Goal: Navigation & Orientation: Understand site structure

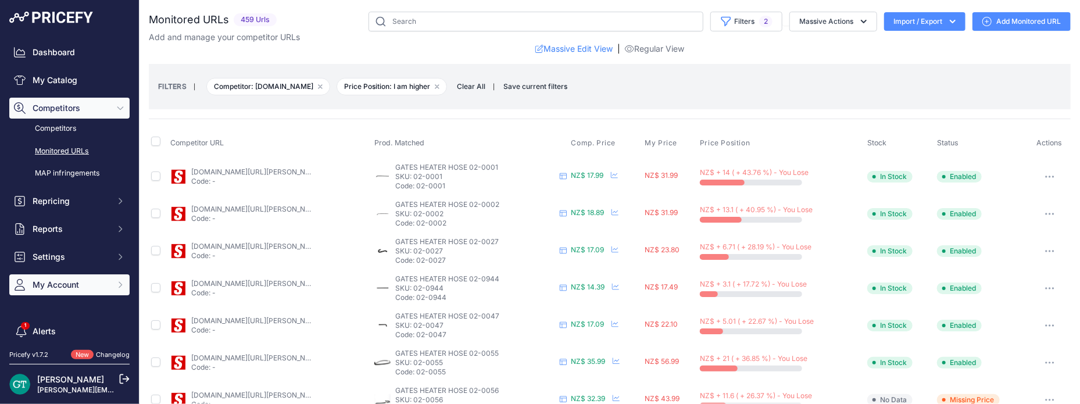
click at [52, 278] on button "My Account" at bounding box center [69, 284] width 120 height 21
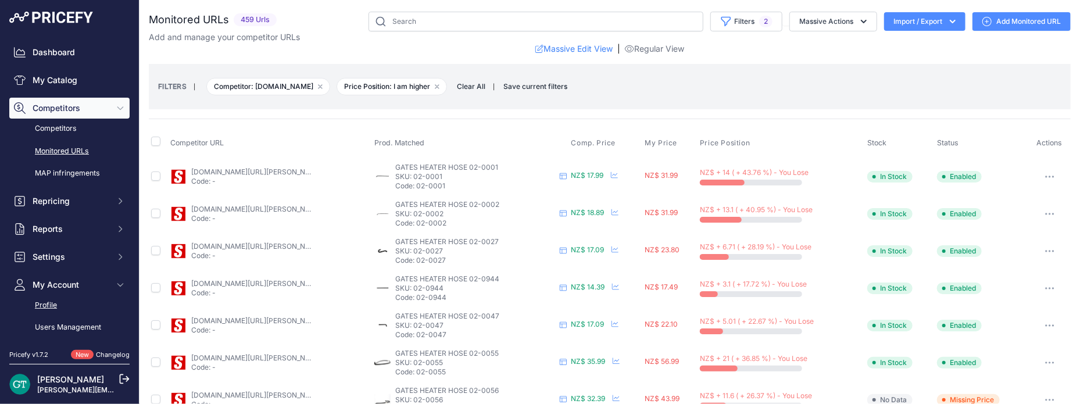
scroll to position [160, 0]
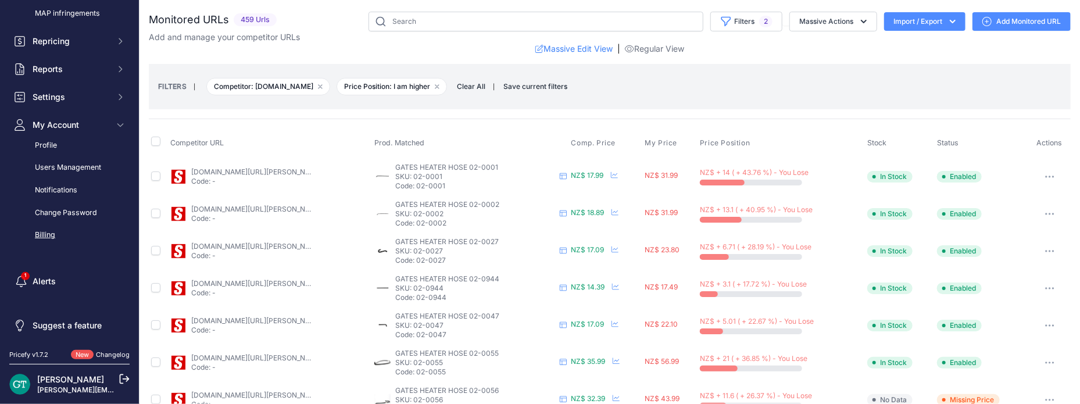
click at [63, 232] on link "Billing" at bounding box center [69, 235] width 120 height 20
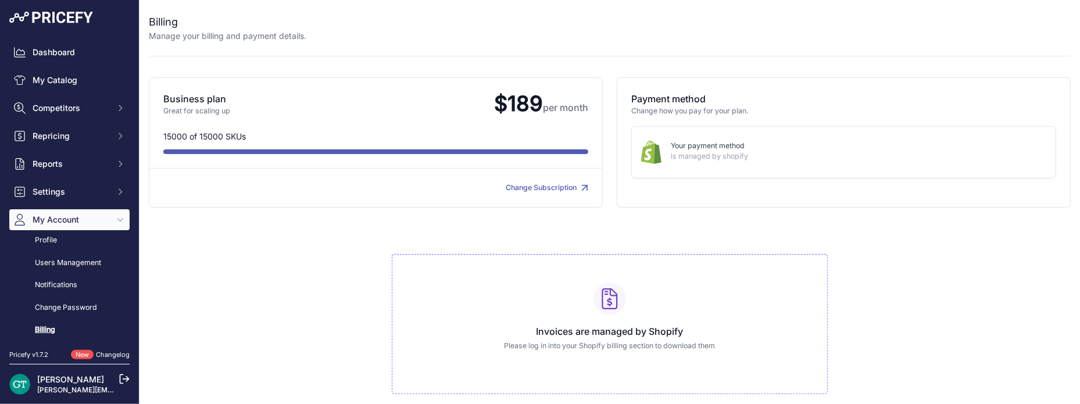
click at [506, 187] on link "Change Subscription" at bounding box center [547, 187] width 83 height 9
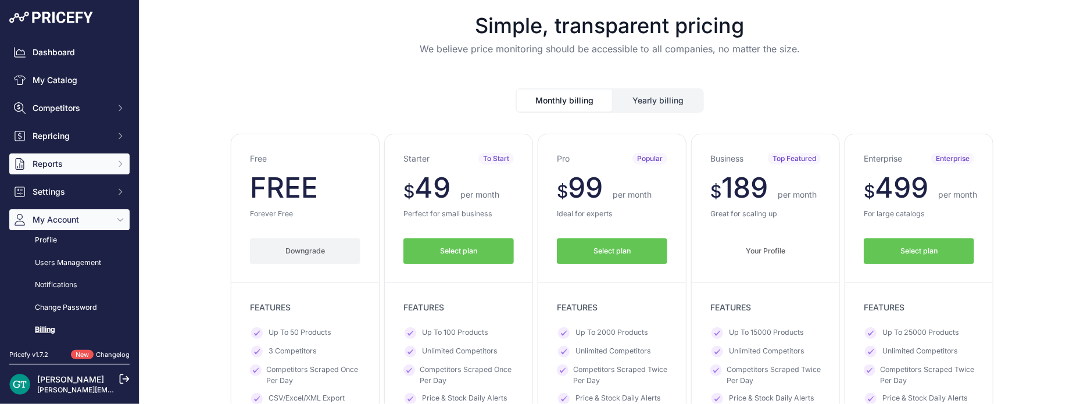
click at [67, 163] on span "Reports" at bounding box center [71, 164] width 76 height 12
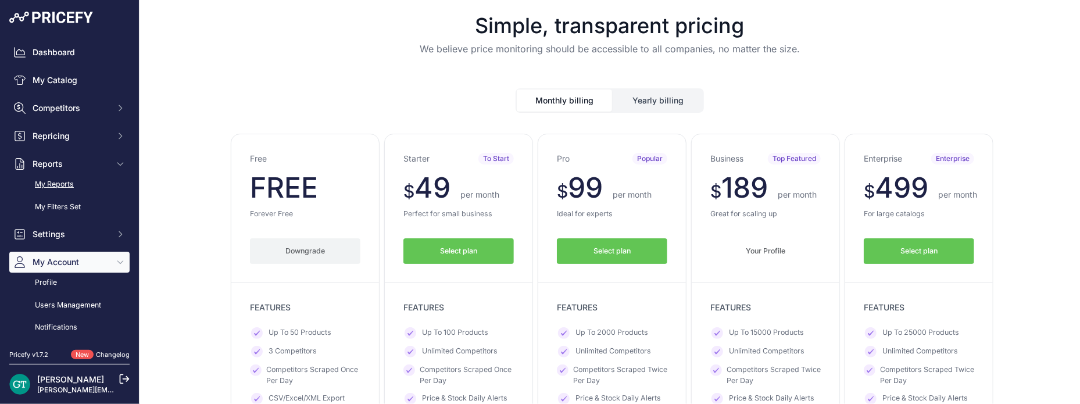
click at [68, 178] on link "My Reports" at bounding box center [69, 184] width 120 height 20
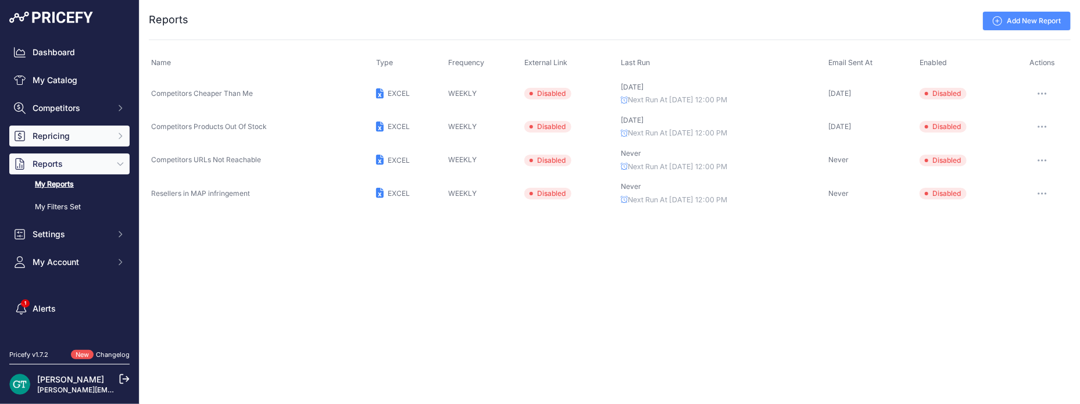
click at [44, 128] on button "Repricing" at bounding box center [69, 136] width 120 height 21
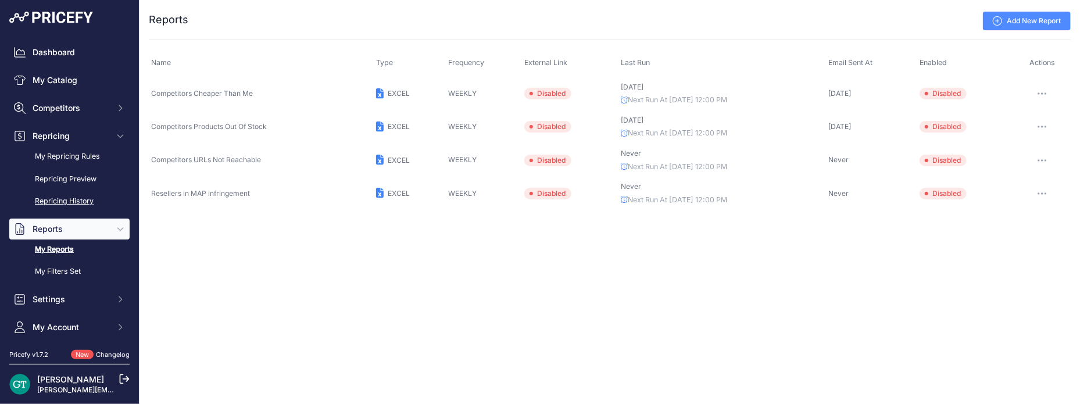
click at [62, 202] on link "Repricing History" at bounding box center [69, 201] width 120 height 20
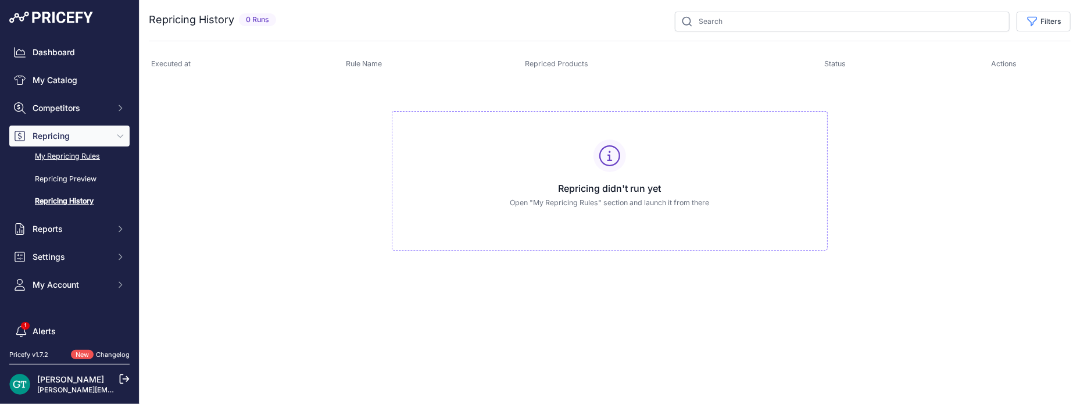
click at [67, 150] on link "My Repricing Rules" at bounding box center [69, 157] width 120 height 20
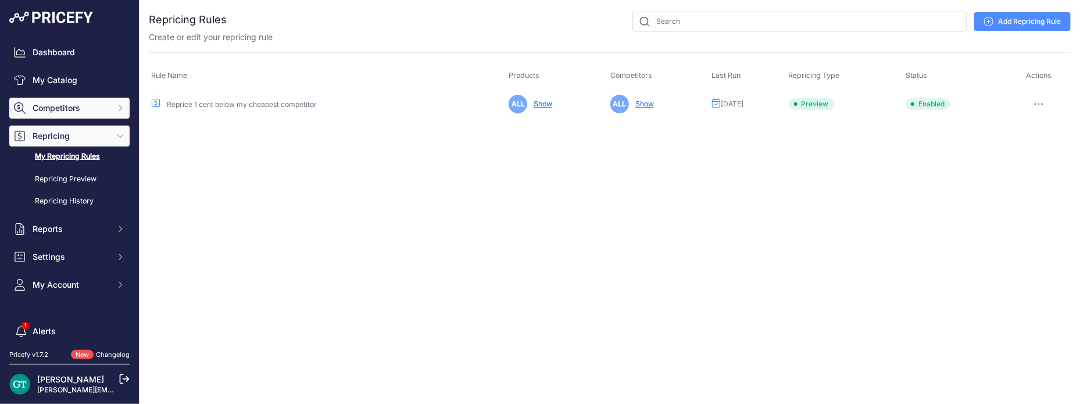
click at [60, 116] on button "Competitors" at bounding box center [69, 108] width 120 height 21
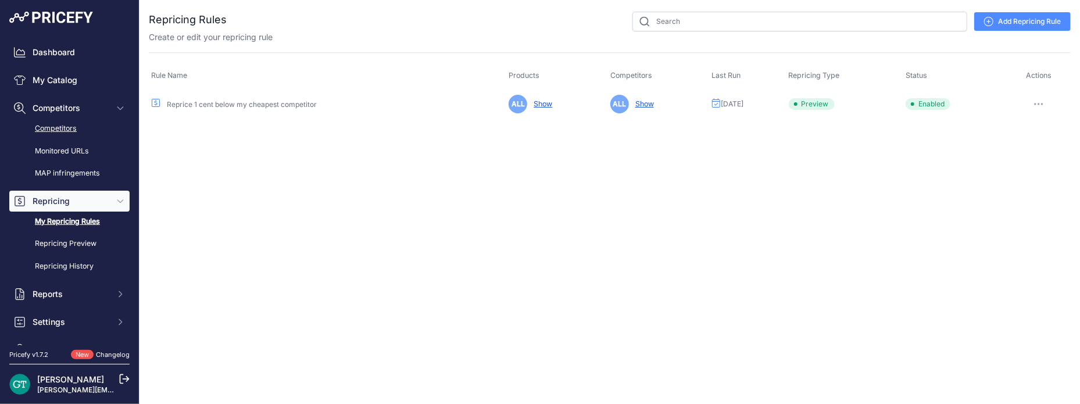
click at [62, 127] on link "Competitors" at bounding box center [69, 129] width 120 height 20
